Goal: Information Seeking & Learning: Check status

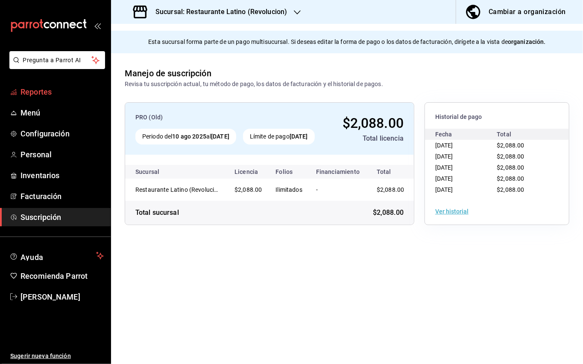
click at [40, 91] on span "Reportes" at bounding box center [61, 92] width 83 height 12
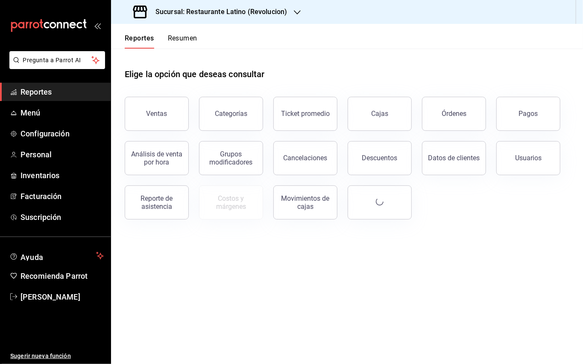
click at [547, 121] on button "Pagos" at bounding box center [528, 114] width 64 height 34
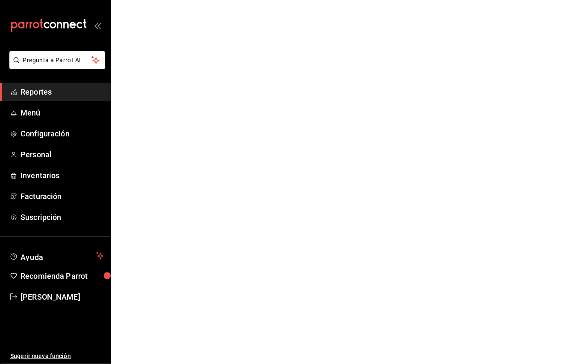
click at [538, 0] on html "Pregunta a Parrot AI Reportes Menú Configuración Personal Inventarios Facturaci…" at bounding box center [291, 0] width 583 height 0
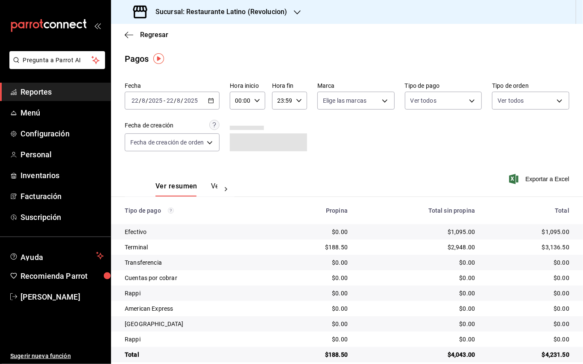
click at [207, 102] on div "[DATE] [DATE] - [DATE] [DATE]" at bounding box center [172, 101] width 95 height 18
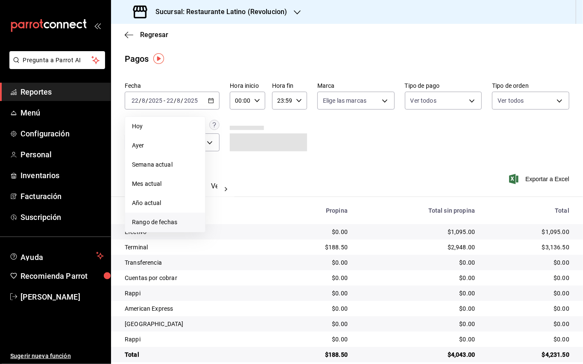
click at [161, 219] on span "Rango de fechas" at bounding box center [165, 222] width 66 height 9
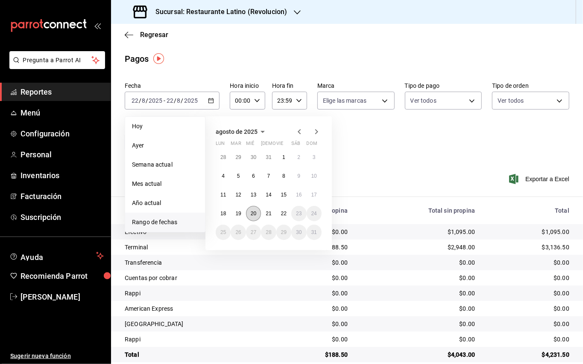
click at [255, 210] on button "20" at bounding box center [253, 213] width 15 height 15
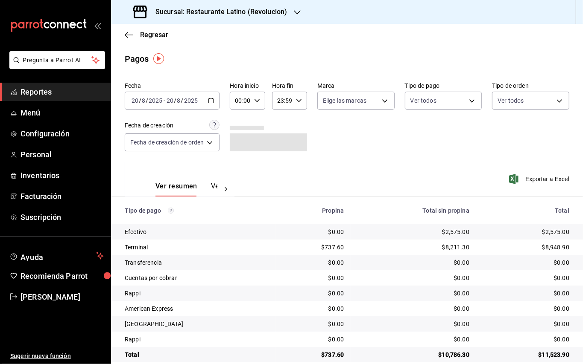
click at [222, 9] on h3 "Sucursal: Restaurante Latino (Revolucion)" at bounding box center [218, 12] width 138 height 10
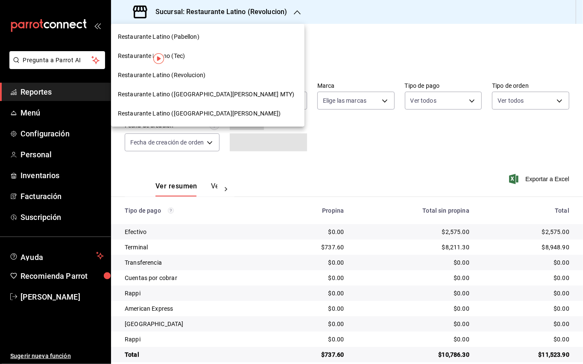
click at [209, 29] on div "Restaurante Latino (Pabellon)" at bounding box center [207, 36] width 193 height 19
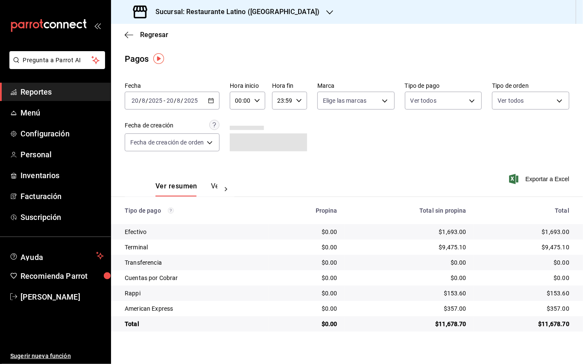
click at [220, 186] on div at bounding box center [225, 189] width 17 height 15
click at [212, 183] on button "Ver pagos" at bounding box center [201, 189] width 32 height 15
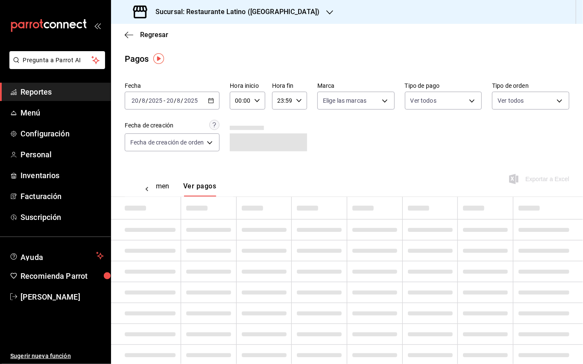
scroll to position [0, 25]
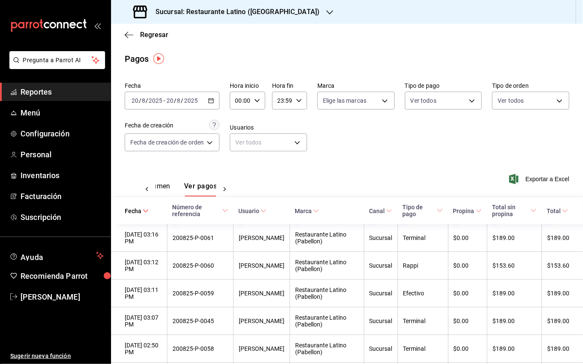
click at [211, 99] on icon "button" at bounding box center [211, 101] width 6 height 6
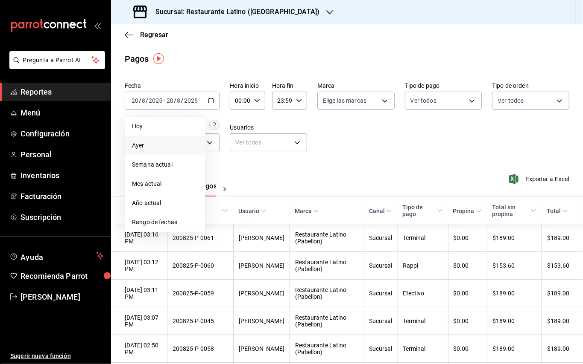
click at [161, 141] on span "Ayer" at bounding box center [165, 145] width 66 height 9
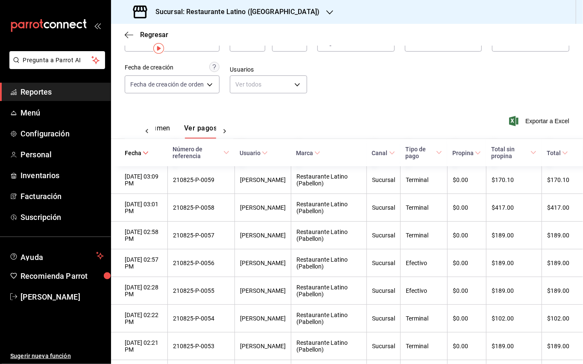
scroll to position [3, 0]
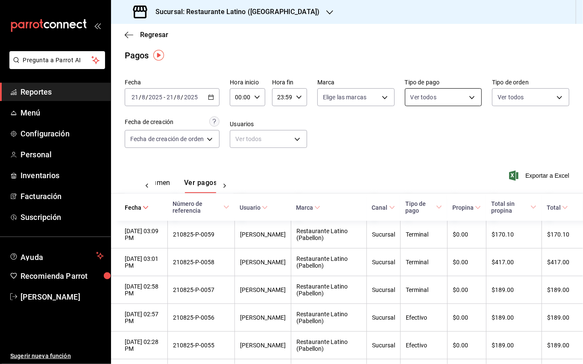
click at [463, 98] on body "Pregunta a Parrot AI Reportes Menú Configuración Personal Inventarios Facturaci…" at bounding box center [291, 182] width 583 height 364
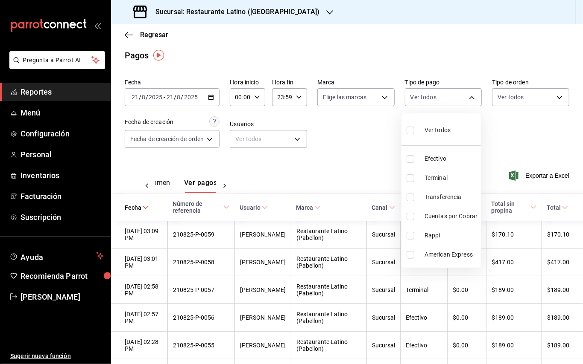
click at [411, 241] on li "Rappi" at bounding box center [440, 235] width 79 height 19
type input "4aed71b9-5eb0-4f52-a4c4-6711d7545e0c"
checkbox input "true"
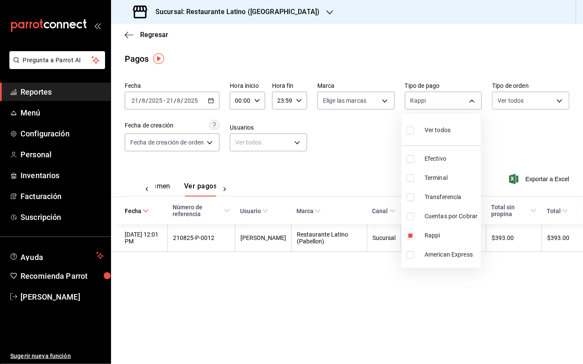
click at [369, 158] on div at bounding box center [291, 182] width 583 height 364
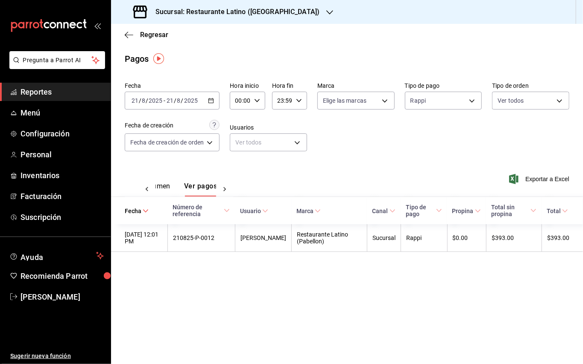
click at [326, 10] on icon "button" at bounding box center [329, 12] width 7 height 7
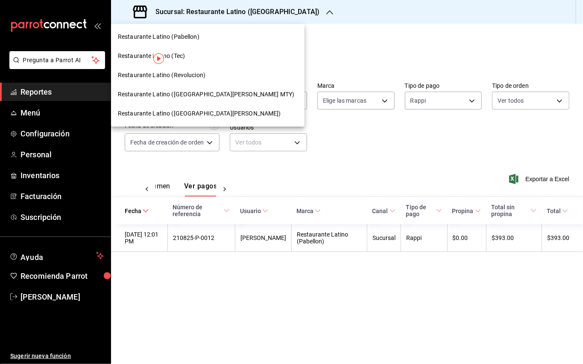
click at [205, 91] on span "Restaurante Latino ([GEOGRAPHIC_DATA][PERSON_NAME] MTY)" at bounding box center [206, 94] width 176 height 9
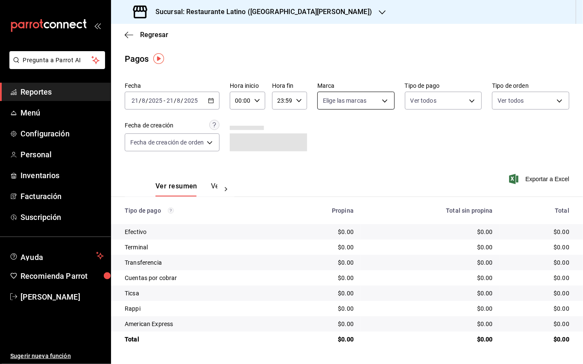
click at [345, 98] on body "Pregunta a Parrot AI Reportes Menú Configuración Personal Inventarios Facturaci…" at bounding box center [291, 182] width 583 height 364
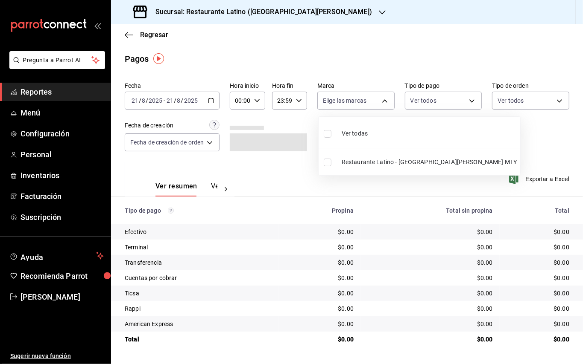
click at [353, 162] on span "Restaurante Latino - [GEOGRAPHIC_DATA][PERSON_NAME] MTY" at bounding box center [428, 162] width 175 height 9
type input "d9887721-df1d-47bb-82d9-6ac72a711b44"
checkbox input "true"
click at [472, 94] on div at bounding box center [291, 182] width 583 height 364
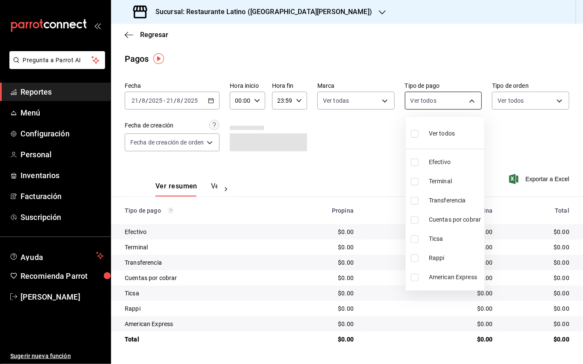
click at [474, 96] on body "Pregunta a Parrot AI Reportes Menú Configuración Personal Inventarios Facturaci…" at bounding box center [291, 182] width 583 height 364
click at [436, 254] on span "Rappi" at bounding box center [454, 258] width 52 height 9
type input "c79f766f-5daf-4681-beb0-4fa4908be633"
checkbox input "true"
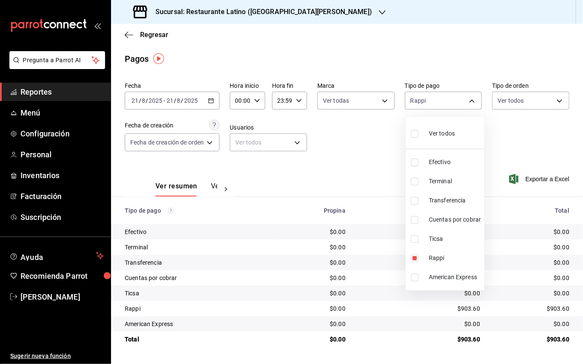
click at [214, 186] on div at bounding box center [291, 182] width 583 height 364
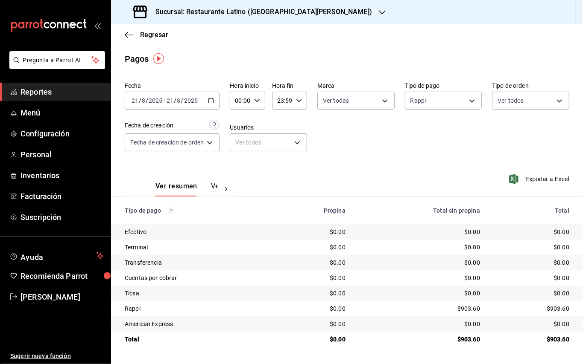
click at [214, 186] on button "Ver pagos" at bounding box center [227, 189] width 32 height 15
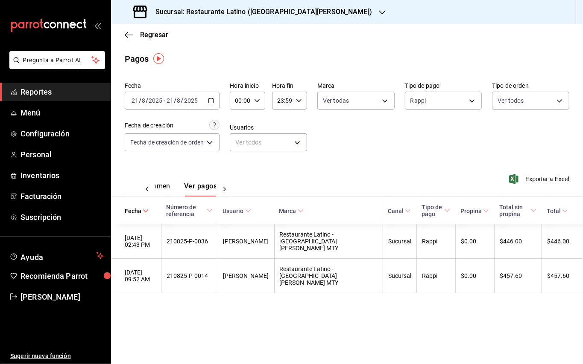
scroll to position [0, 25]
click at [287, 9] on h3 "Sucursal: Restaurante Latino ([GEOGRAPHIC_DATA][PERSON_NAME])" at bounding box center [260, 12] width 223 height 10
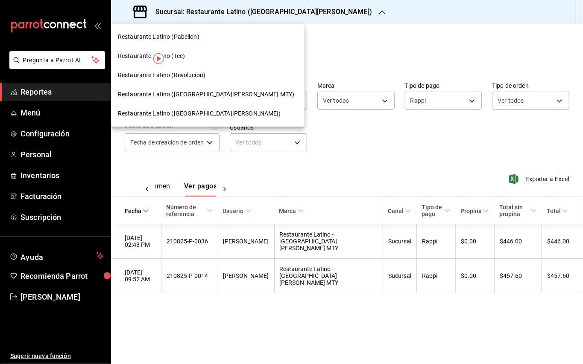
click at [203, 79] on span "Restaurante Latino (Revolucion)" at bounding box center [161, 75] width 87 height 9
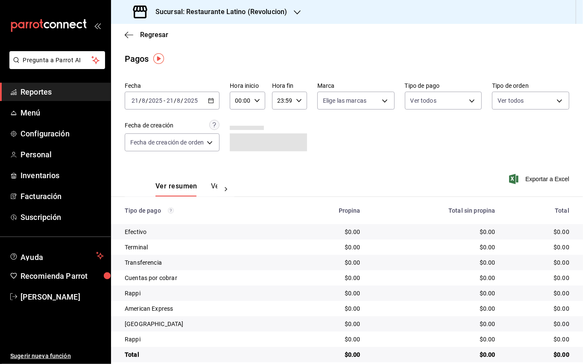
click at [219, 186] on div at bounding box center [225, 189] width 17 height 15
click at [195, 187] on button "Ver pagos" at bounding box center [201, 189] width 32 height 15
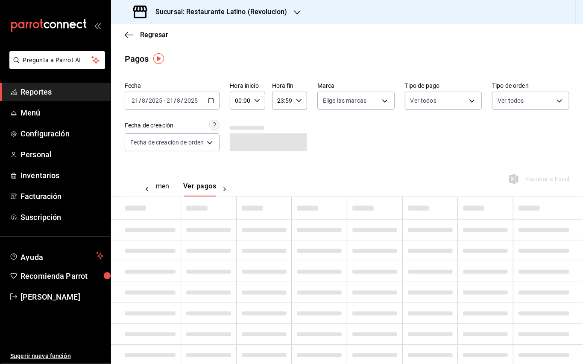
scroll to position [0, 25]
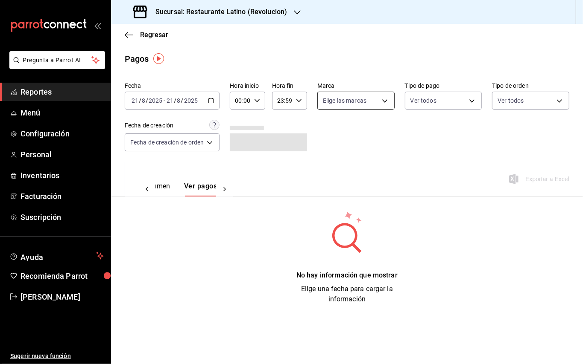
click at [349, 89] on div "Elige las marcas" at bounding box center [355, 98] width 77 height 21
click at [354, 96] on body "Pregunta a Parrot AI Reportes Menú Configuración Personal Inventarios Facturaci…" at bounding box center [291, 182] width 583 height 364
click at [361, 161] on span "Restaurante Latino - Revolucion" at bounding box center [384, 162] width 86 height 9
type input "a1738035-0362-438d-b93d-1d09bc7c56fa"
checkbox input "true"
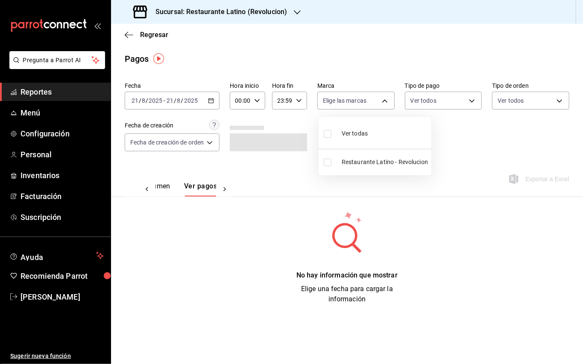
checkbox input "true"
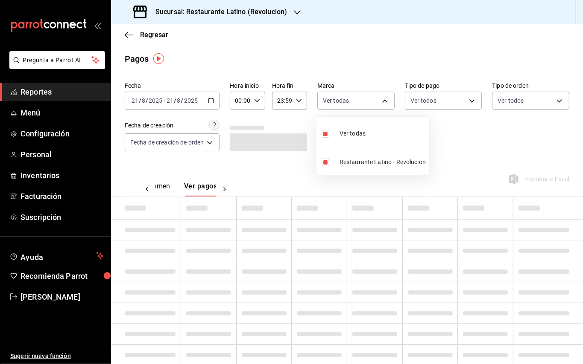
click at [443, 109] on div at bounding box center [291, 182] width 583 height 364
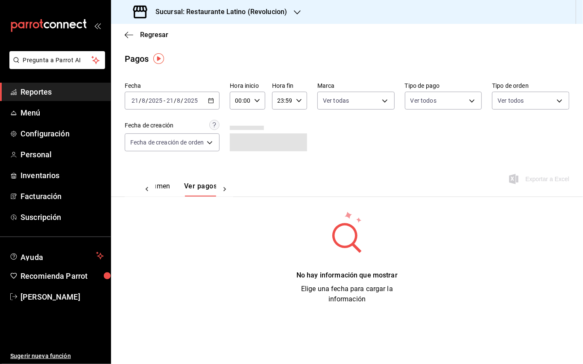
click at [449, 102] on body "Pregunta a Parrot AI Reportes Menú Configuración Personal Inventarios Facturaci…" at bounding box center [291, 182] width 583 height 364
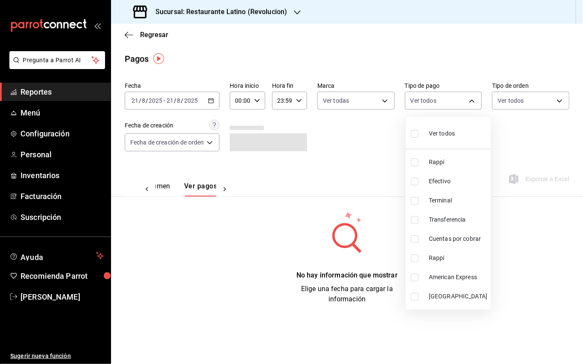
click at [444, 166] on span "Rappi" at bounding box center [457, 162] width 58 height 9
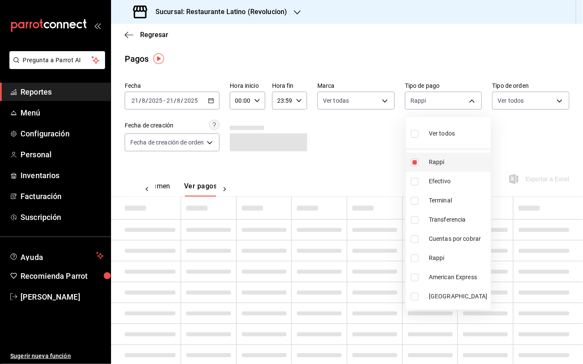
type input "d91a3b9a-4d76-45f8-9c39-ac3646a1bb00"
checkbox input "true"
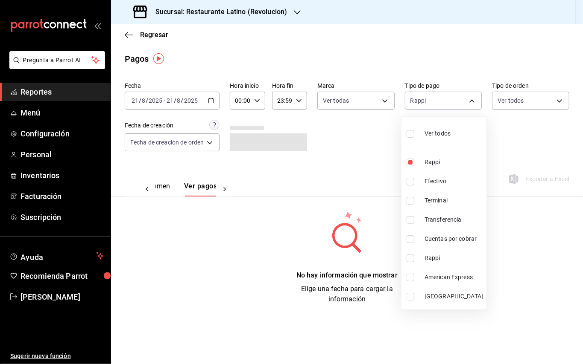
click at [340, 172] on div at bounding box center [291, 182] width 583 height 364
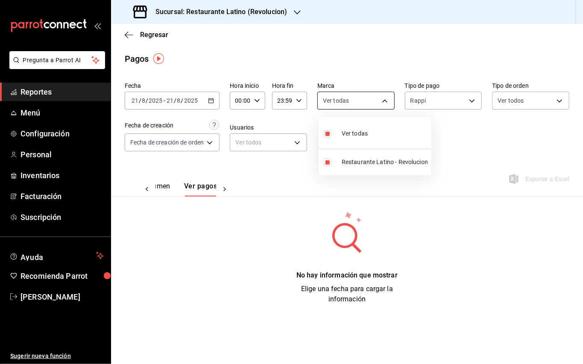
click at [364, 96] on body "Pregunta a Parrot AI Reportes Menú Configuración Personal Inventarios Facturaci…" at bounding box center [291, 182] width 583 height 364
click at [361, 159] on span "Restaurante Latino - Revolucion" at bounding box center [384, 162] width 86 height 9
checkbox input "false"
click at [361, 159] on span "Restaurante Latino - Revolucion" at bounding box center [382, 162] width 86 height 9
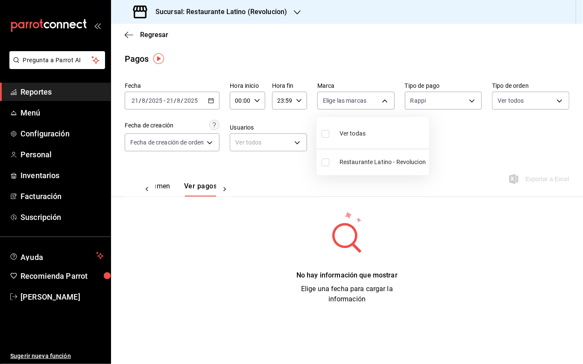
type input "a1738035-0362-438d-b93d-1d09bc7c56fa"
checkbox input "true"
click at [256, 190] on div at bounding box center [291, 182] width 583 height 364
click at [149, 188] on icon at bounding box center [147, 189] width 9 height 9
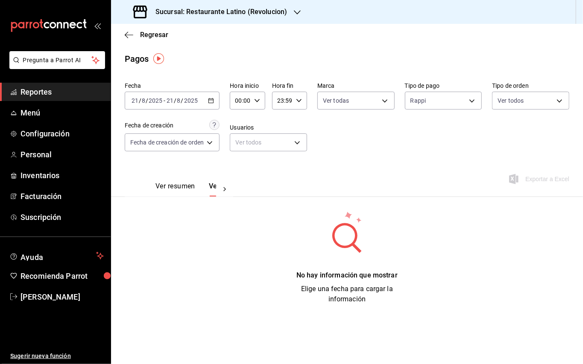
click at [167, 189] on button "Ver resumen" at bounding box center [175, 189] width 40 height 15
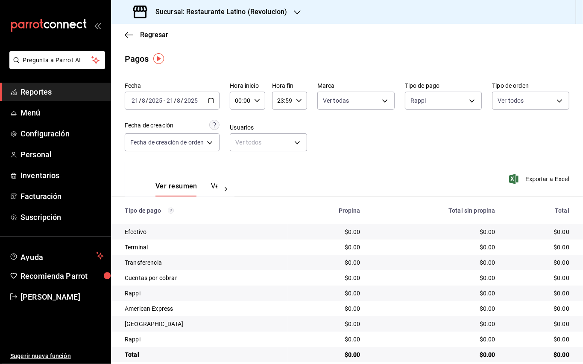
click at [215, 105] on div "[DATE] [DATE] - [DATE] [DATE]" at bounding box center [172, 101] width 95 height 18
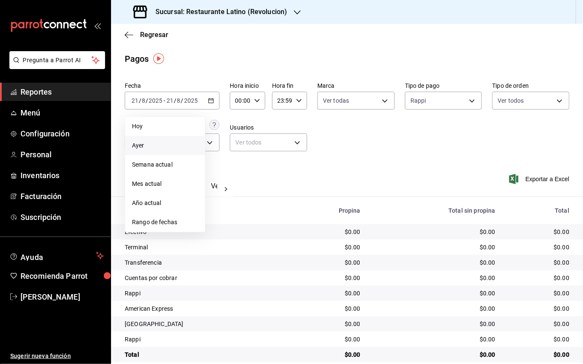
click at [178, 147] on span "Ayer" at bounding box center [165, 145] width 66 height 9
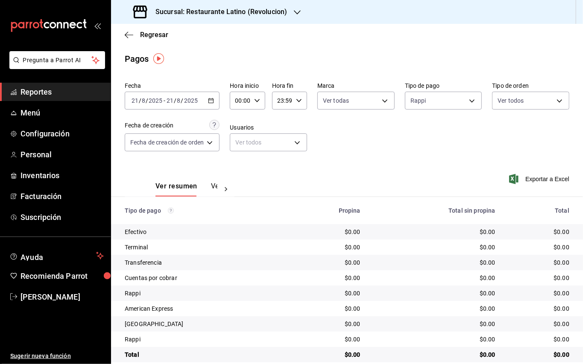
click at [49, 91] on span "Reportes" at bounding box center [61, 92] width 83 height 12
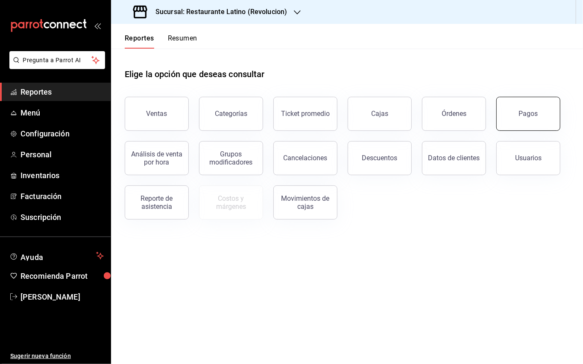
click at [518, 104] on button "Pagos" at bounding box center [528, 114] width 64 height 34
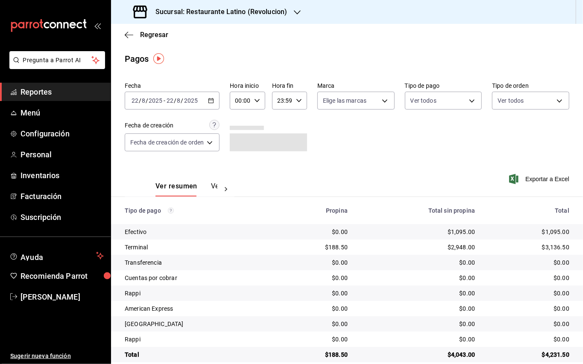
click at [210, 98] on icon "button" at bounding box center [211, 101] width 6 height 6
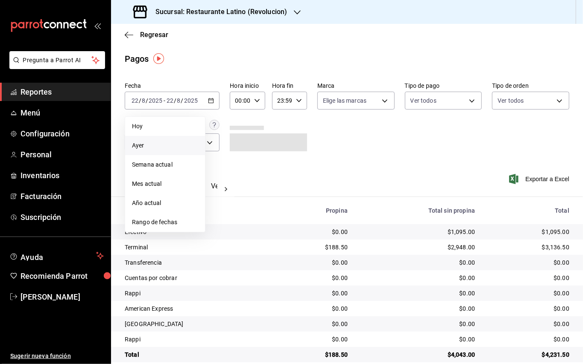
click at [167, 145] on span "Ayer" at bounding box center [165, 145] width 66 height 9
